Goal: Information Seeking & Learning: Find specific fact

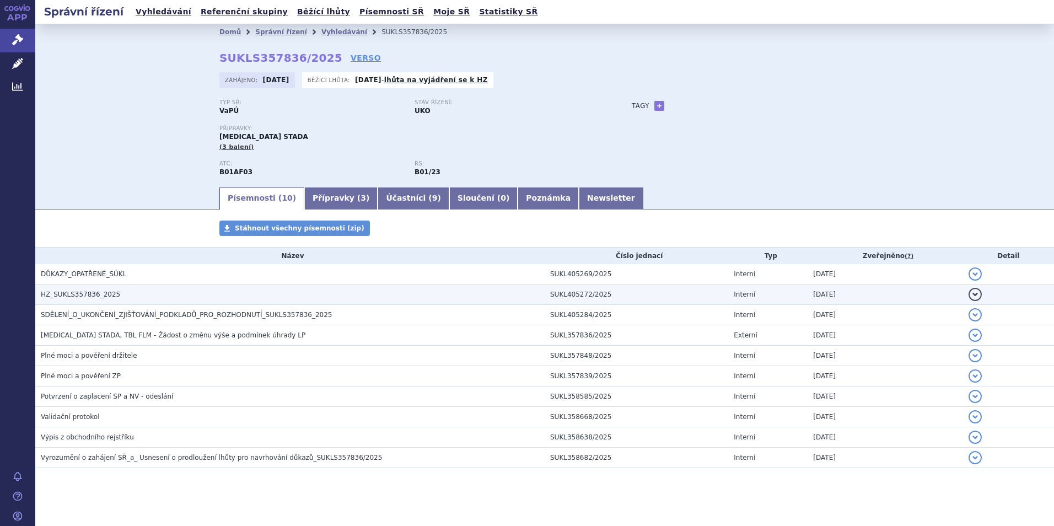
click at [95, 295] on span "HZ_SUKLS357836_2025" at bounding box center [80, 294] width 79 height 8
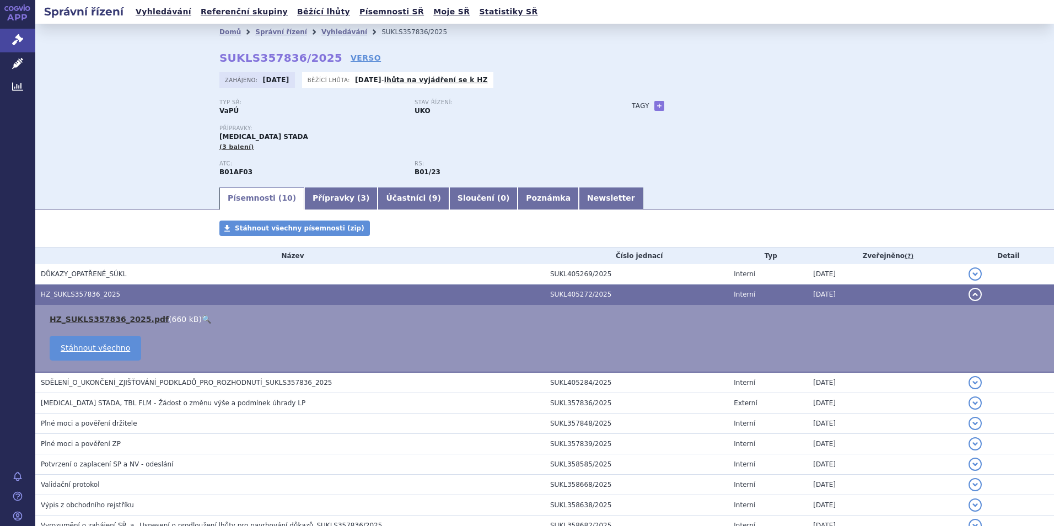
click at [86, 319] on link "HZ_SUKLS357836_2025.pdf" at bounding box center [109, 319] width 119 height 9
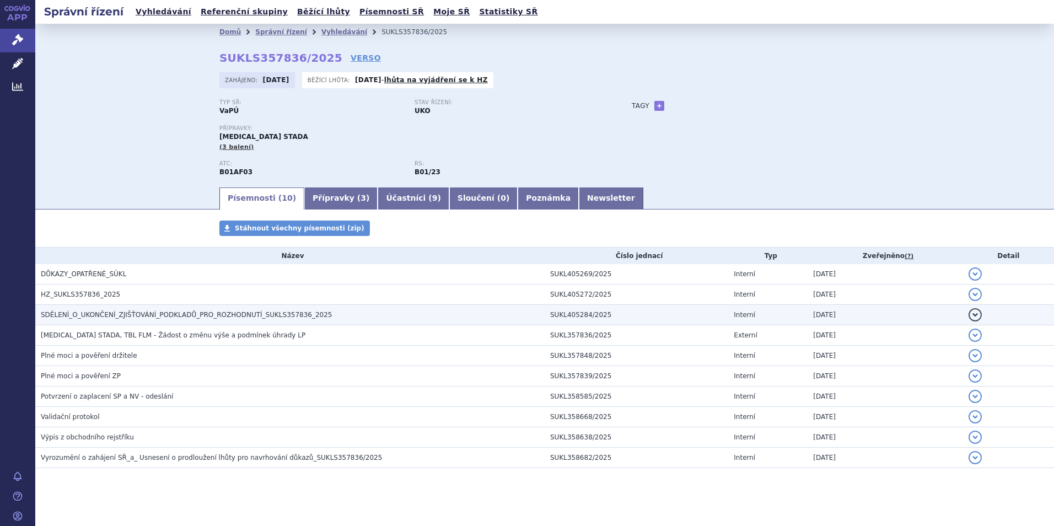
drag, startPoint x: 0, startPoint y: 0, endPoint x: 122, endPoint y: 317, distance: 339.7
click at [122, 317] on span "SDĚLENÍ_O_UKONČENÍ_ZJIŠŤOVÁNÍ_PODKLADŮ_PRO_ROZHODNUTÍ_SUKLS357836_2025" at bounding box center [186, 315] width 291 height 8
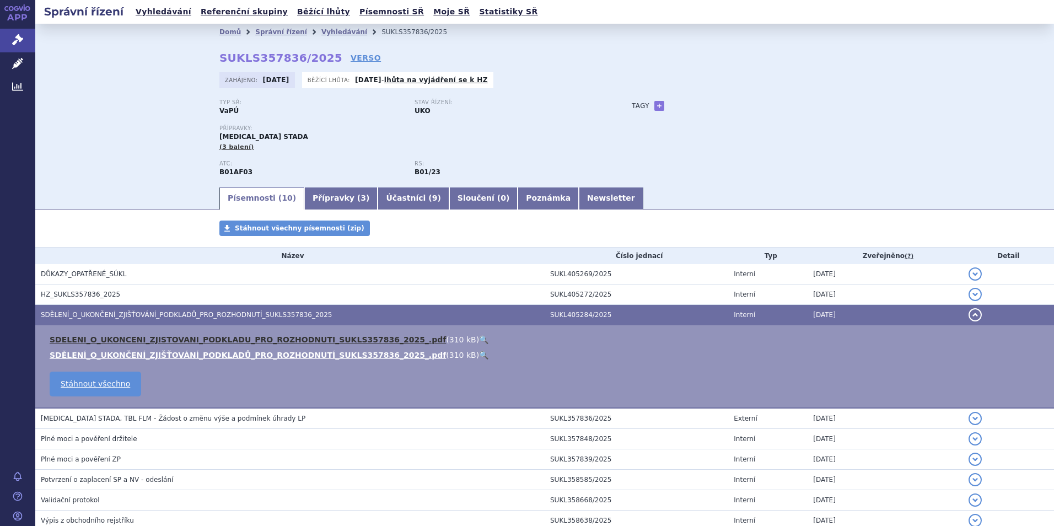
click at [196, 342] on link "SDELENI_O_UKONCENI_ZJISTOVANI_PODKLADU_PRO_ROZHODNUTI_SUKLS357836_2025_.pdf" at bounding box center [248, 339] width 396 height 9
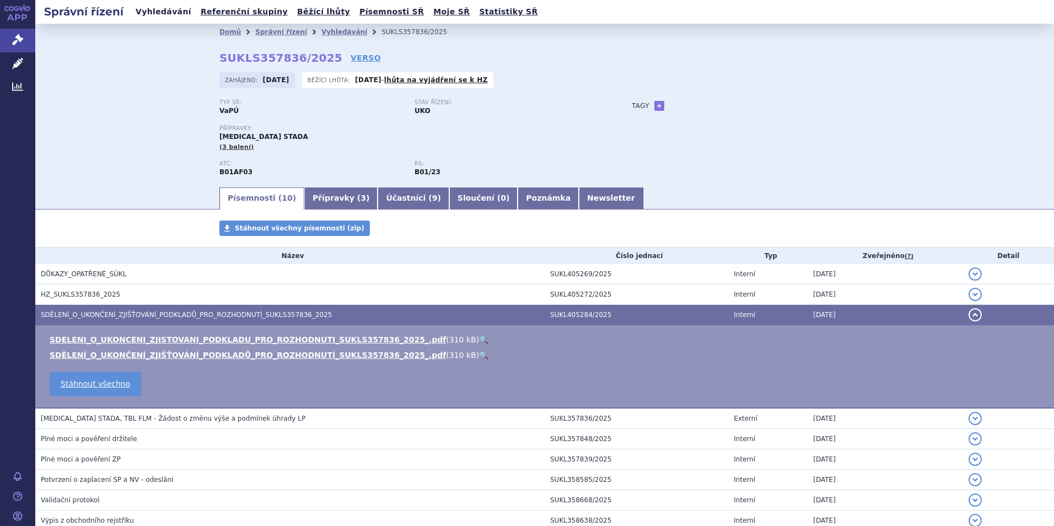
drag, startPoint x: 141, startPoint y: 9, endPoint x: 160, endPoint y: 17, distance: 20.8
click at [141, 9] on link "Vyhledávání" at bounding box center [163, 11] width 62 height 15
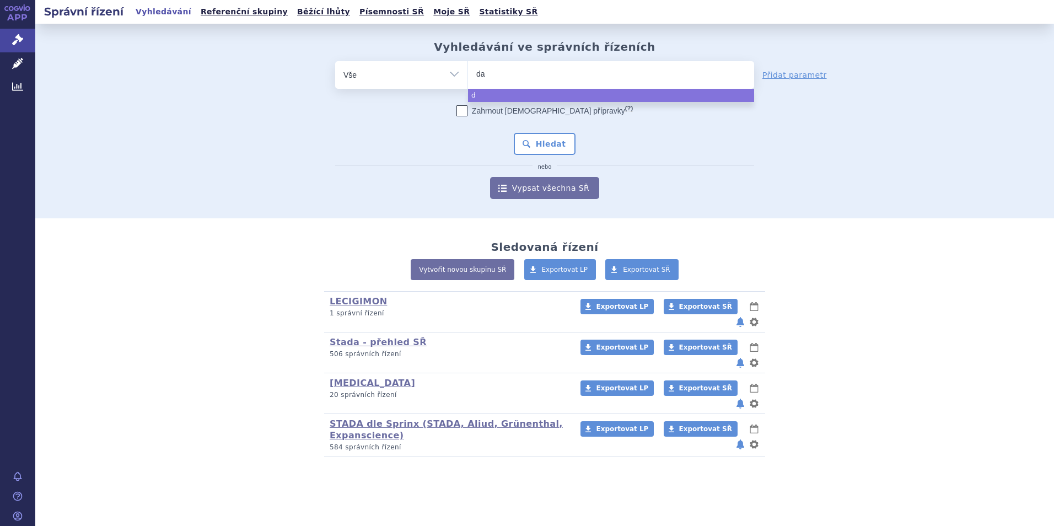
type input "dab"
type input "dabi"
type input "dabiga"
type input "dabigatr"
type input "dabigatran"
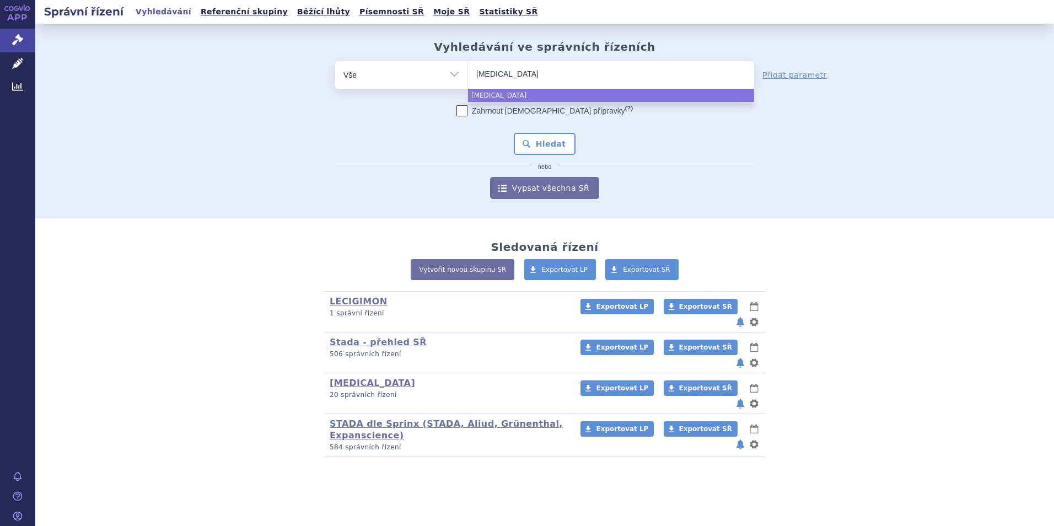
type input "dabigatran"
type input "dabigatran et"
type input "dabigatran ete"
type input "dabigatran etex"
type input "dabigatran etexil"
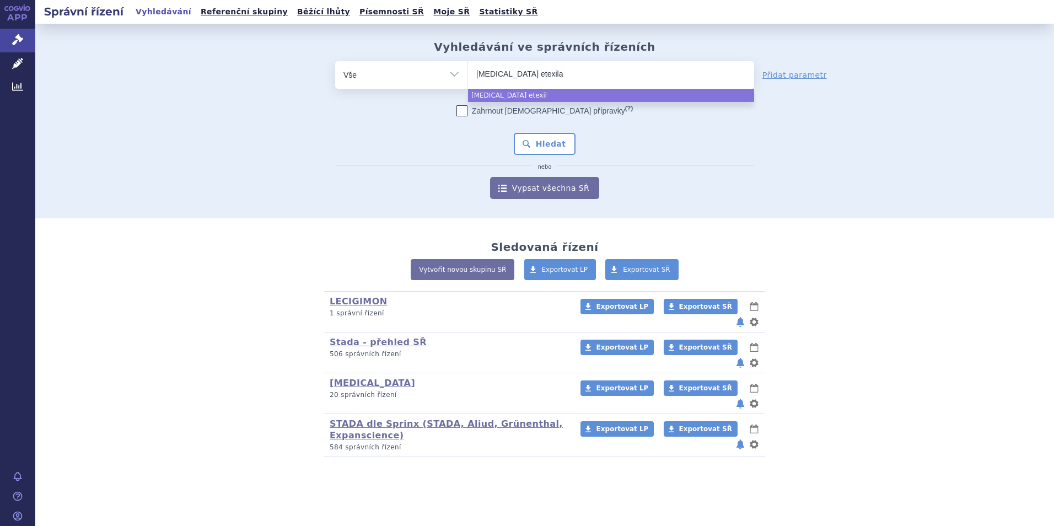
type input "dabigatran etexilat"
type input "dabigatran etexilate"
type input "dabigatran etexilate s"
type input "dabigatran etexilate sta"
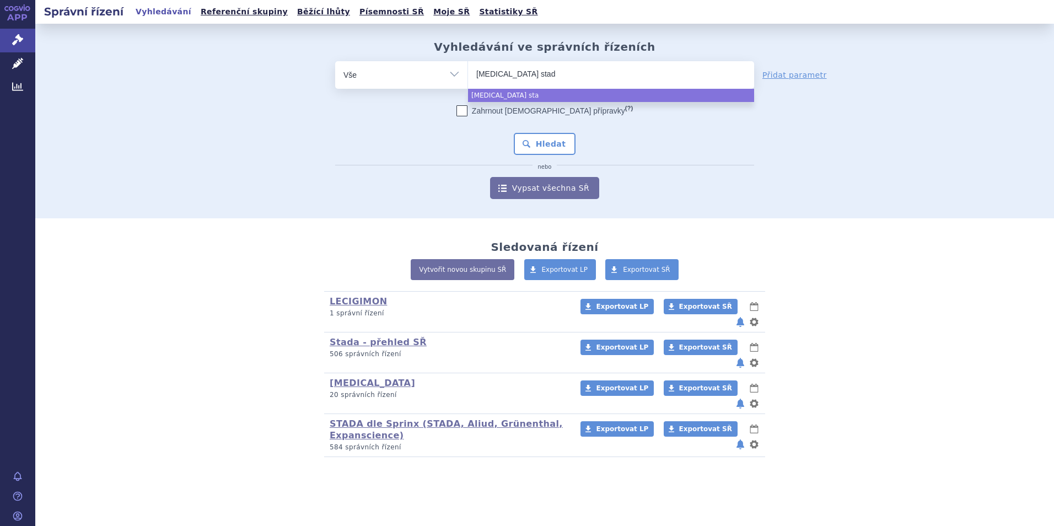
type input "dabigatran etexilate stada"
select select "dabigatran etexilate stada"
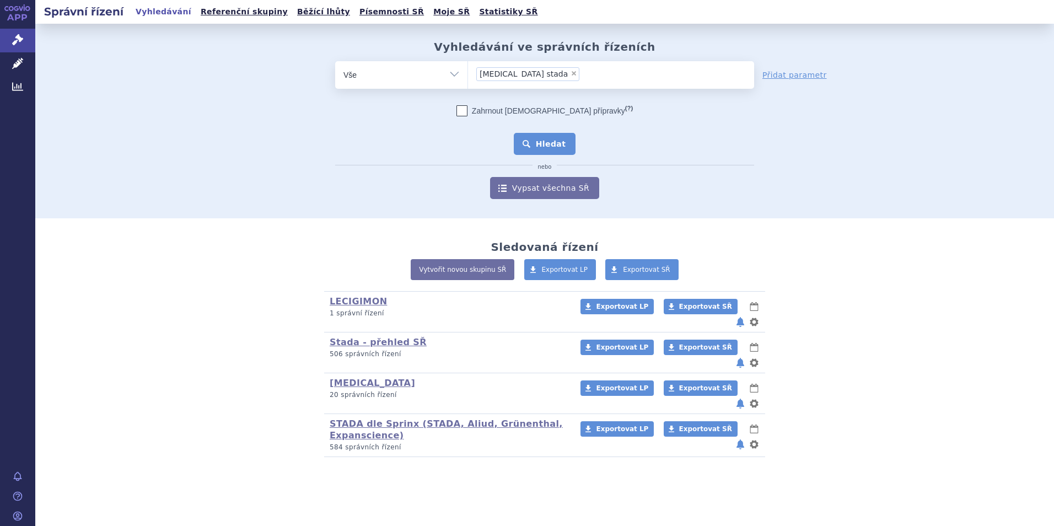
click at [545, 145] on button "Hledat" at bounding box center [545, 144] width 62 height 22
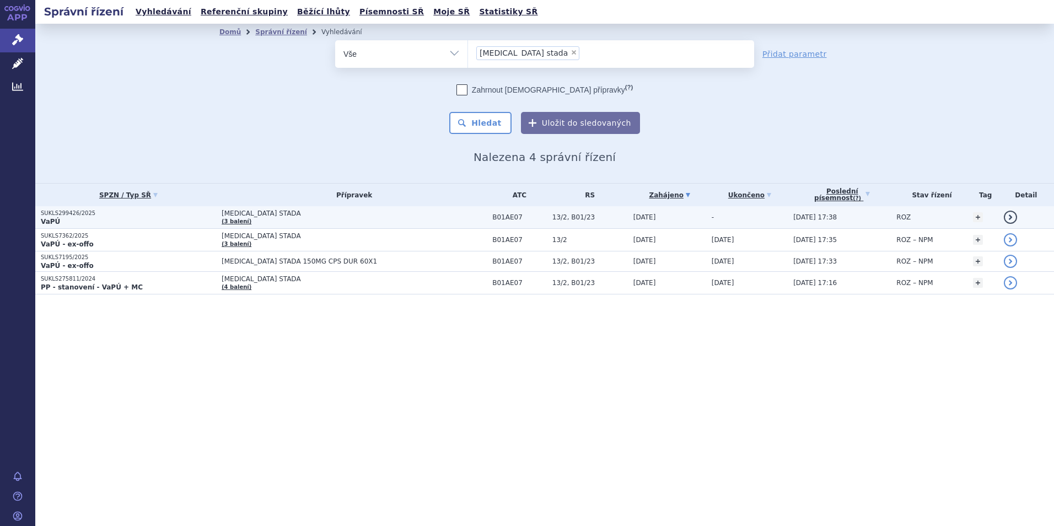
click at [58, 222] on p "VaPÚ" at bounding box center [128, 221] width 175 height 9
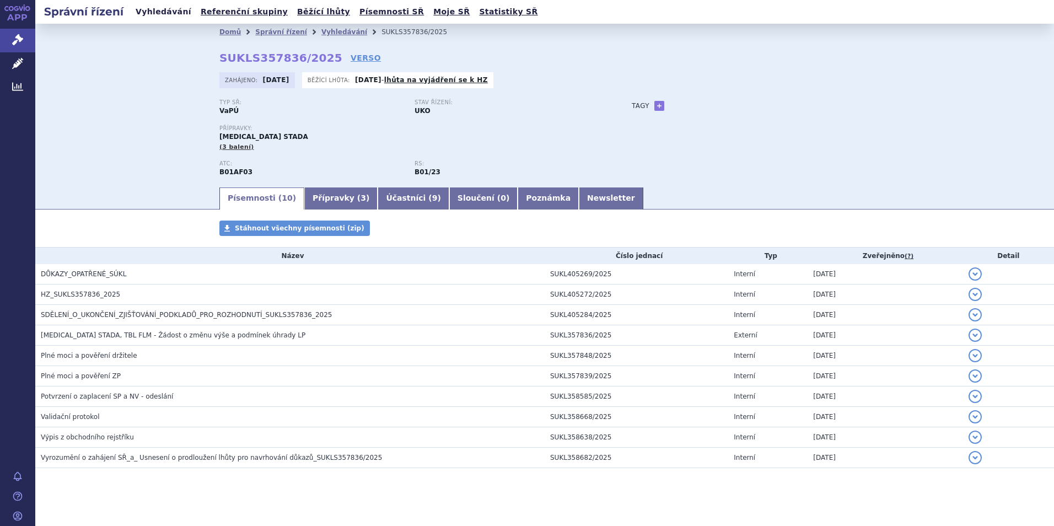
click at [158, 10] on link "Vyhledávání" at bounding box center [163, 11] width 62 height 15
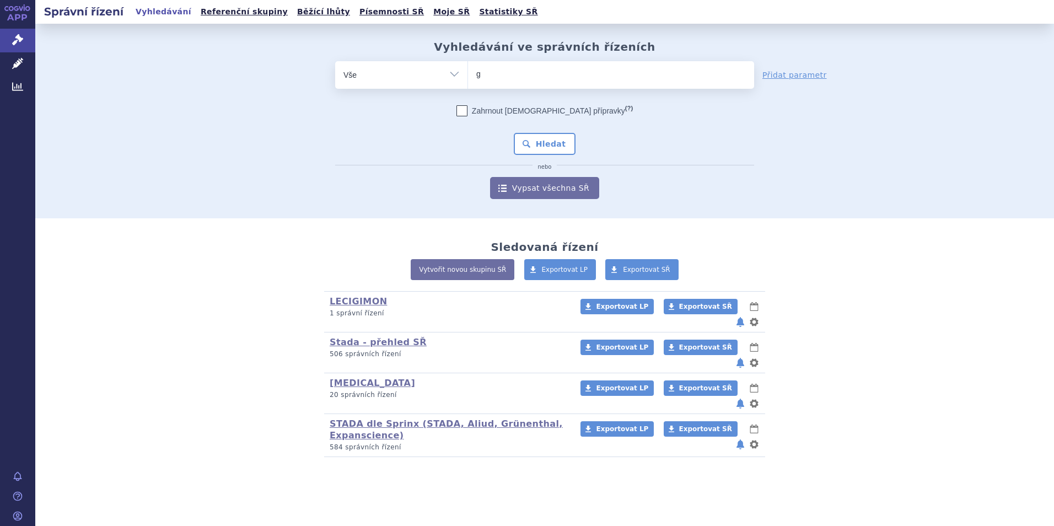
type input "go"
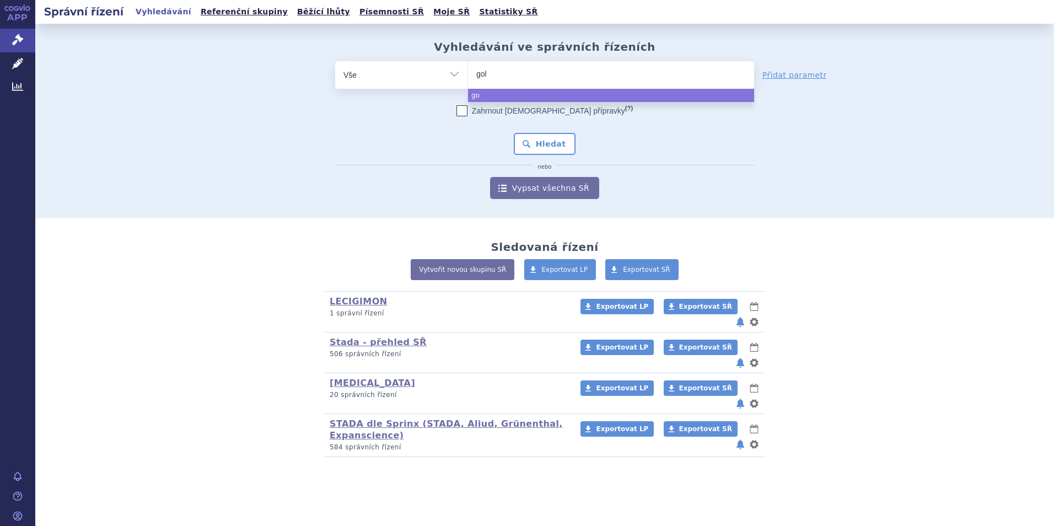
type input "goli"
type input "golim"
type input "golimum"
type input "golimumab"
select select "golimumab"
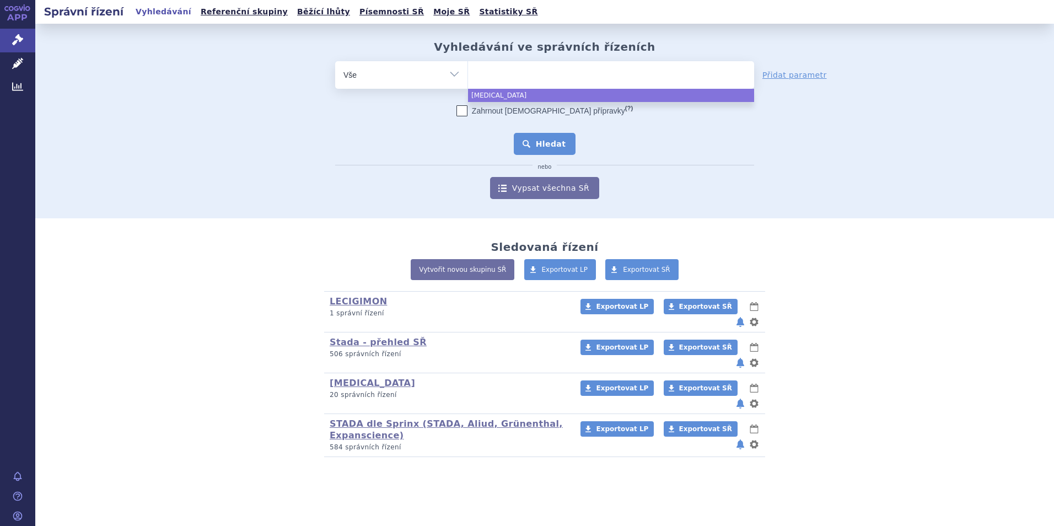
click at [546, 150] on button "Hledat" at bounding box center [545, 144] width 62 height 22
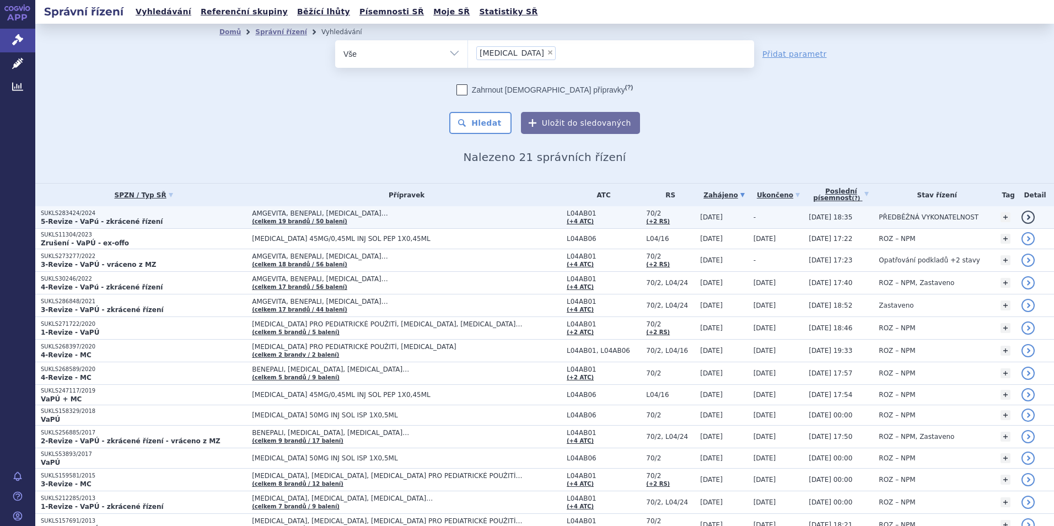
click at [78, 218] on strong "5-Revize - VaPú - zkrácené řízení" at bounding box center [102, 222] width 122 height 8
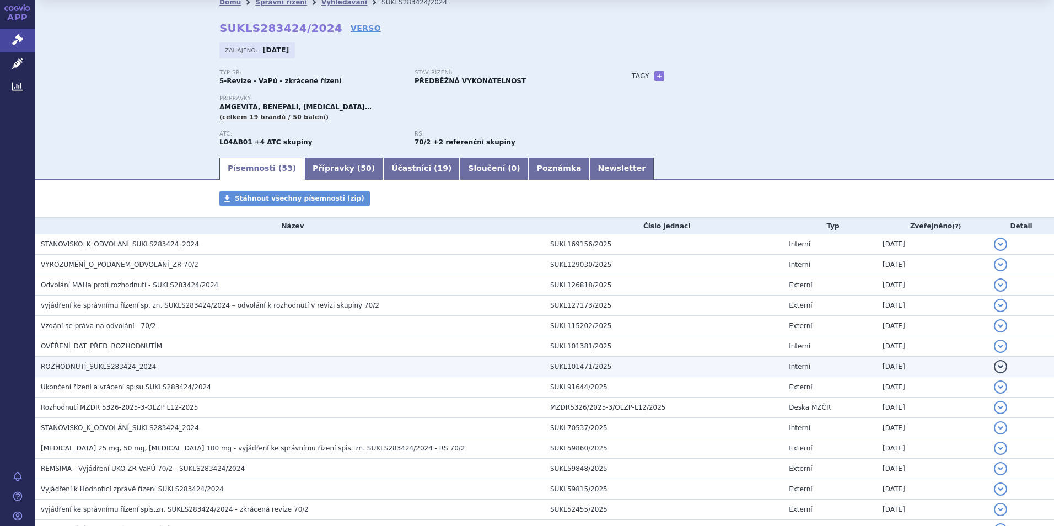
scroll to position [55, 0]
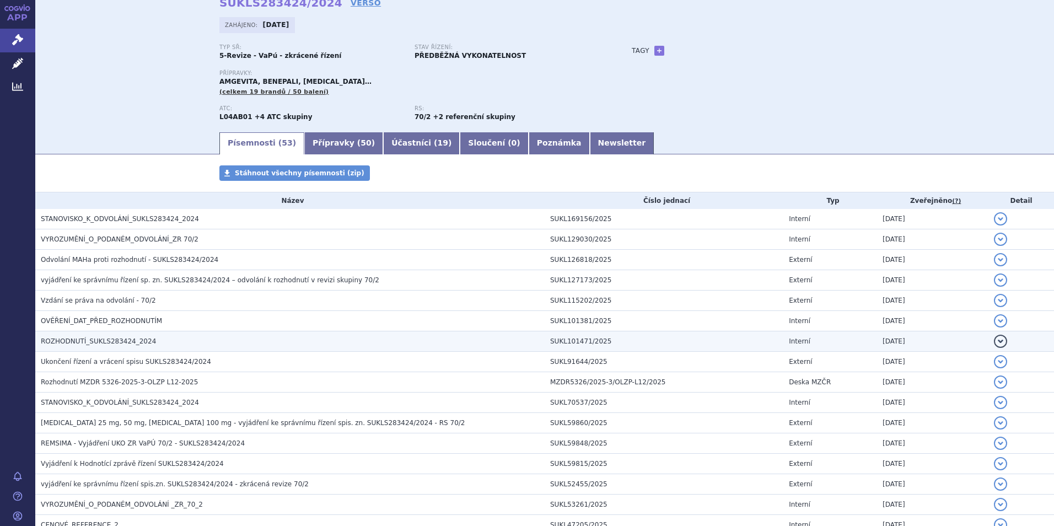
click at [91, 339] on span "ROZHODNUTÍ_SUKLS283424_2024" at bounding box center [98, 341] width 115 height 8
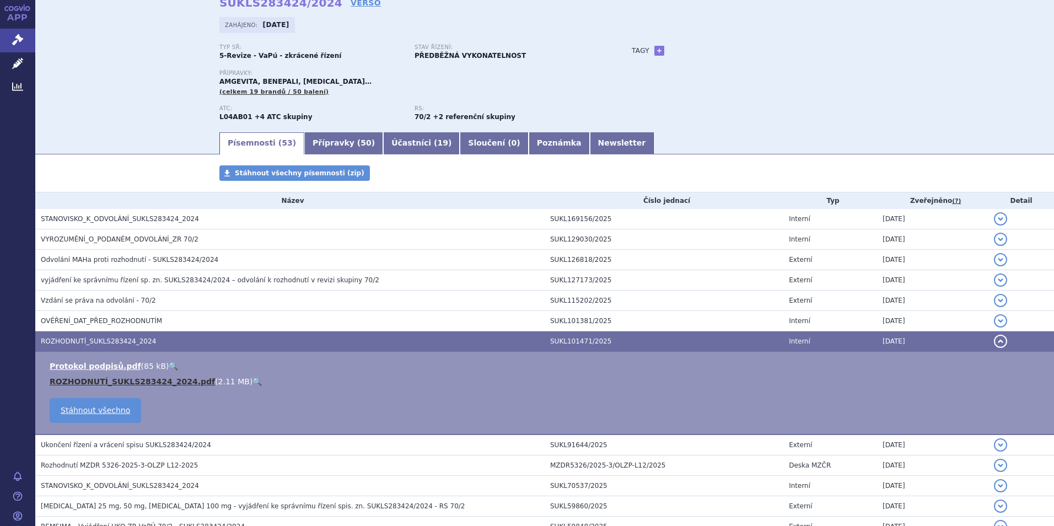
click at [101, 382] on link "ROZHODNUTÍ_SUKLS283424_2024.pdf" at bounding box center [132, 381] width 165 height 9
click at [115, 377] on link "ROZHODNUTÍ_SUKLS283424_2024.pdf" at bounding box center [132, 381] width 165 height 9
